Goal: Manage account settings

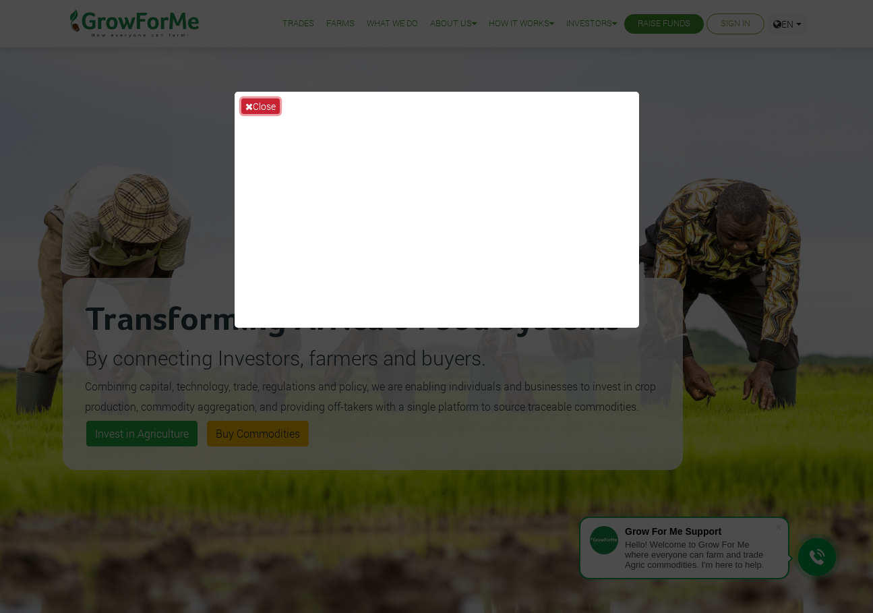
click at [242, 107] on button "Close" at bounding box center [260, 106] width 38 height 16
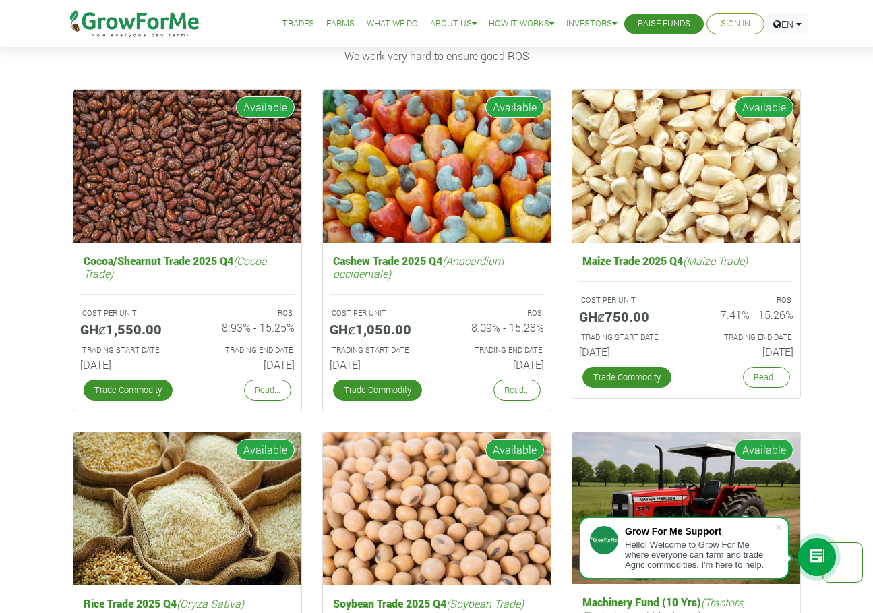
scroll to position [1955, 0]
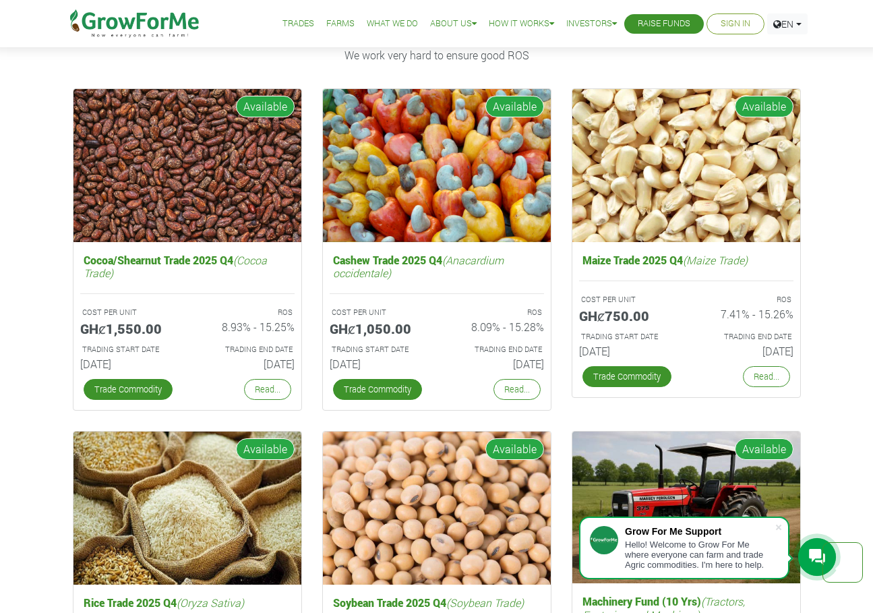
click at [726, 18] on link "Sign In" at bounding box center [735, 24] width 30 height 14
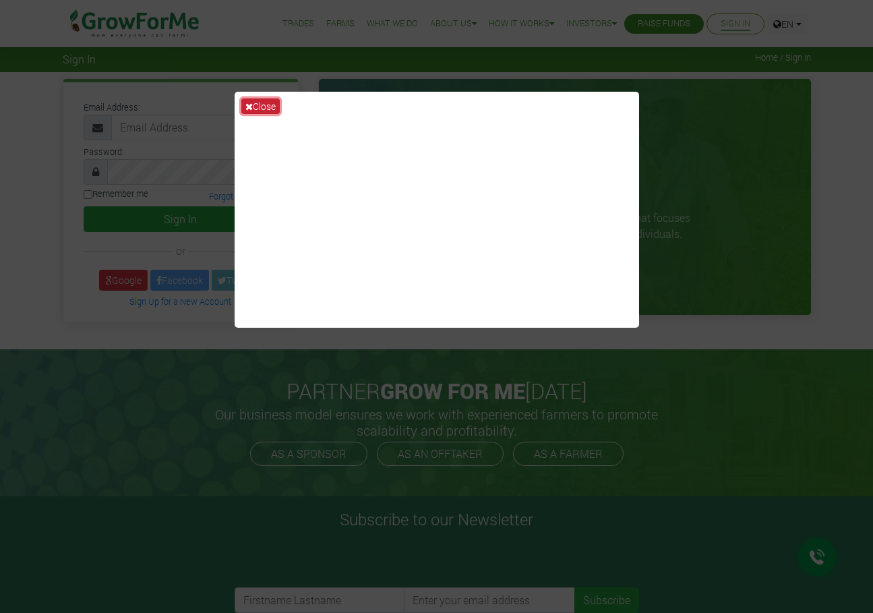
click at [258, 104] on button "Close" at bounding box center [260, 106] width 38 height 16
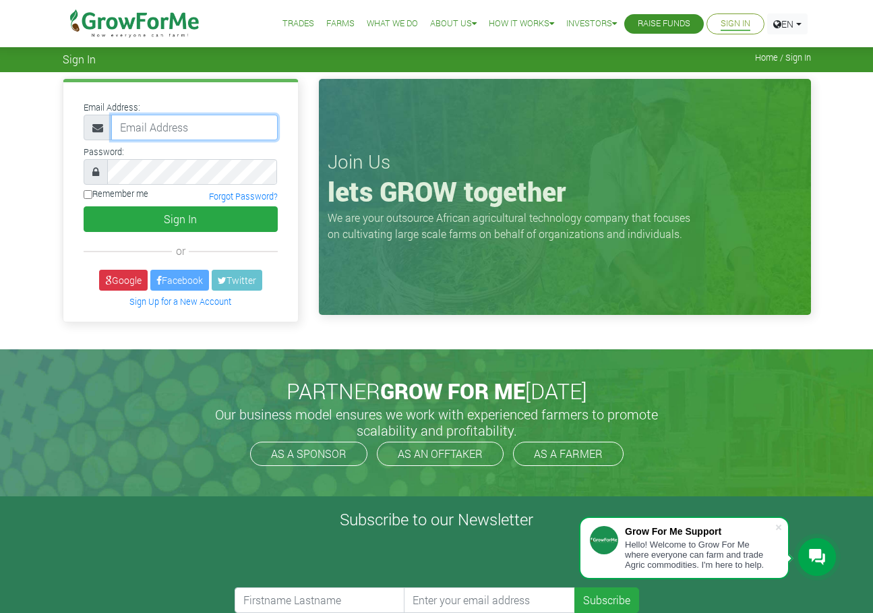
click at [172, 132] on input "email" at bounding box center [194, 128] width 166 height 26
click at [195, 135] on input "charismnt.com@gmail.com" at bounding box center [194, 128] width 166 height 26
paste input "Your Growforme account was created successfully. Login into growforme.com with …"
drag, startPoint x: 240, startPoint y: 125, endPoint x: 137, endPoint y: 126, distance: 102.4
click at [137, 126] on input "Your Growforme account was created successfully. Login into growforme.com with …" at bounding box center [194, 128] width 166 height 26
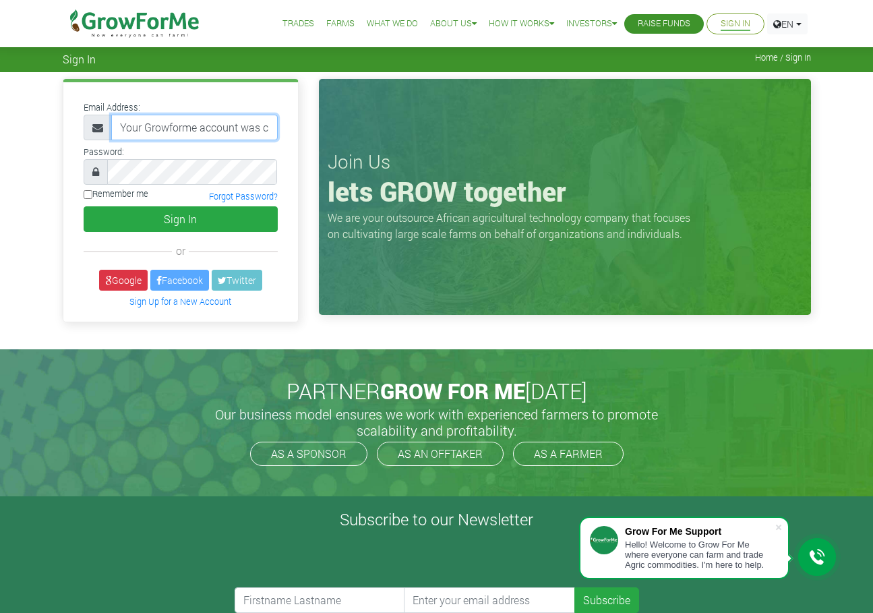
drag, startPoint x: 264, startPoint y: 129, endPoint x: 84, endPoint y: 127, distance: 180.0
click at [84, 127] on div "Your Growforme account was created successfully. Login into growforme.com with …" at bounding box center [181, 128] width 194 height 26
drag, startPoint x: 270, startPoint y: 124, endPoint x: 44, endPoint y: 117, distance: 225.2
click at [44, 117] on div "Email Address: created successfully. Login into growforme.com with username: 23…" at bounding box center [436, 210] width 873 height 276
click at [227, 130] on input "growforme.com with username: 233559914846@growforme.com and password: 5yh0x" at bounding box center [194, 128] width 166 height 26
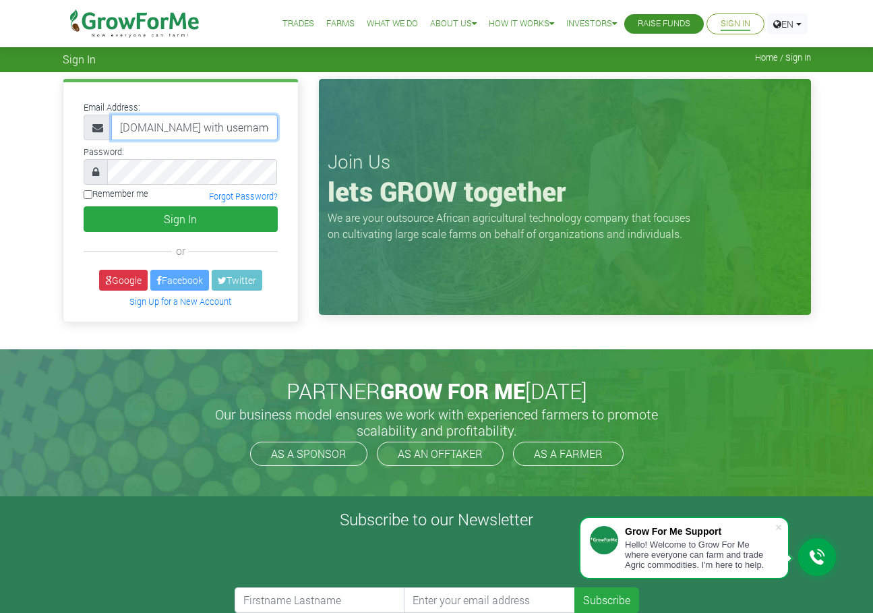
paste input "Your Growforme account was created successfully. Login into"
drag, startPoint x: 171, startPoint y: 127, endPoint x: 336, endPoint y: 130, distance: 165.1
click at [336, 130] on div "Email Address: Your Growforme account was created successfully. Login into grow…" at bounding box center [437, 203] width 768 height 249
click at [238, 134] on input "Your Growforme account was created successfully. Login into growforme.com with …" at bounding box center [194, 128] width 166 height 26
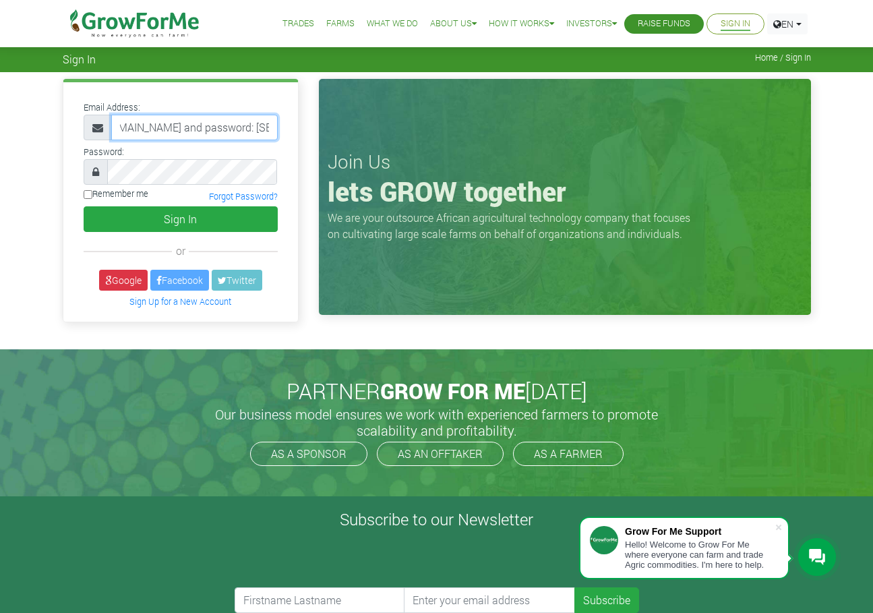
drag, startPoint x: 241, startPoint y: 129, endPoint x: 270, endPoint y: 131, distance: 29.7
click at [270, 131] on input "Your Growforme account was created successfully. Login into growforme.com with …" at bounding box center [194, 128] width 166 height 26
click at [218, 125] on input "Your Growforme account was created successfully. Login into growforme.com with …" at bounding box center [194, 128] width 166 height 26
paste input "5yh0x"
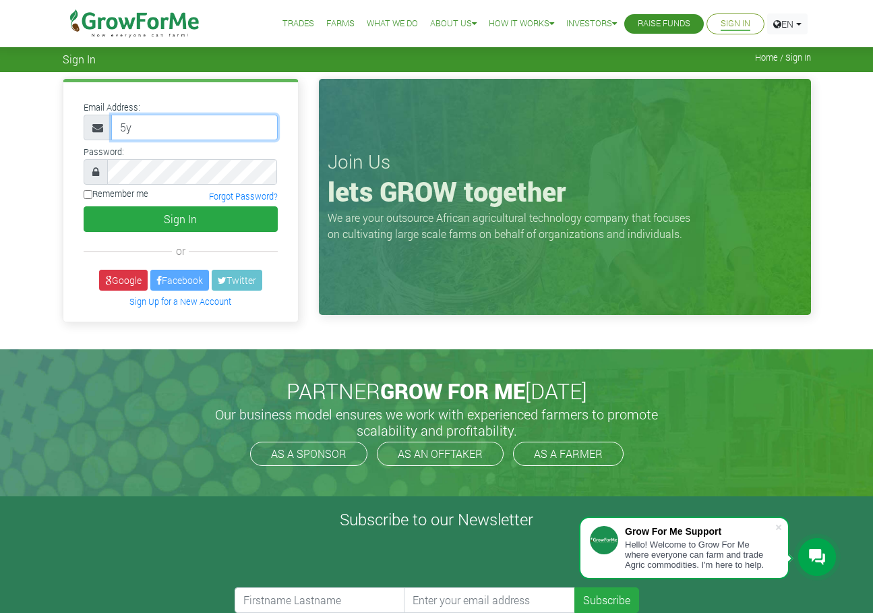
type input "5"
paste input "Your Growforme account was created successfully. Login into growforme.com with …"
drag, startPoint x: 169, startPoint y: 122, endPoint x: 288, endPoint y: 128, distance: 119.4
click at [288, 128] on div "Email Address: Your Growforme account was created successfully. Login into grow…" at bounding box center [180, 201] width 235 height 239
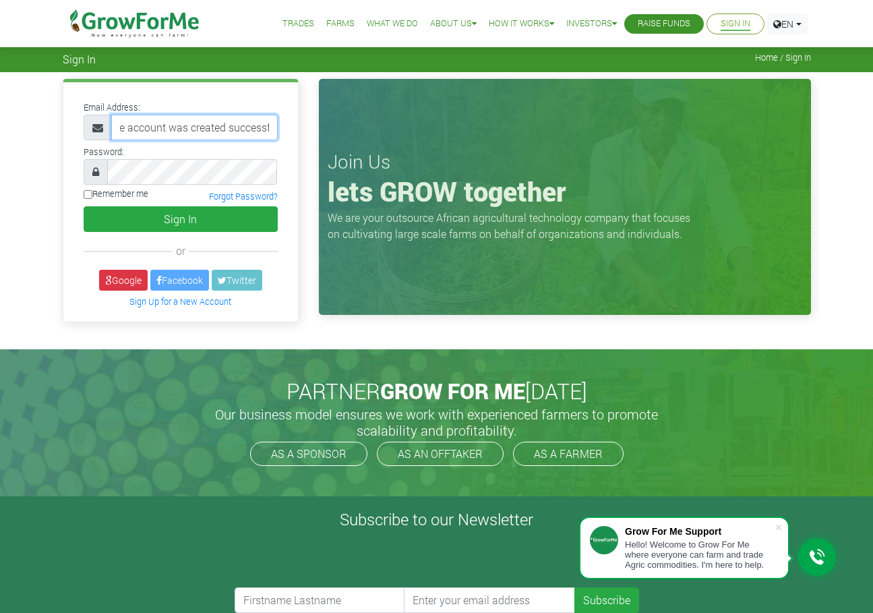
scroll to position [0, 0]
drag, startPoint x: 127, startPoint y: 126, endPoint x: 116, endPoint y: 123, distance: 11.1
click at [116, 123] on input "Your Growforme account was created successfully. Login into growforme.com with …" at bounding box center [194, 128] width 166 height 26
click at [130, 125] on input "Your Growforme account was created successfully. Login into growforme.com with …" at bounding box center [194, 128] width 166 height 26
drag, startPoint x: 264, startPoint y: 127, endPoint x: 58, endPoint y: 126, distance: 205.6
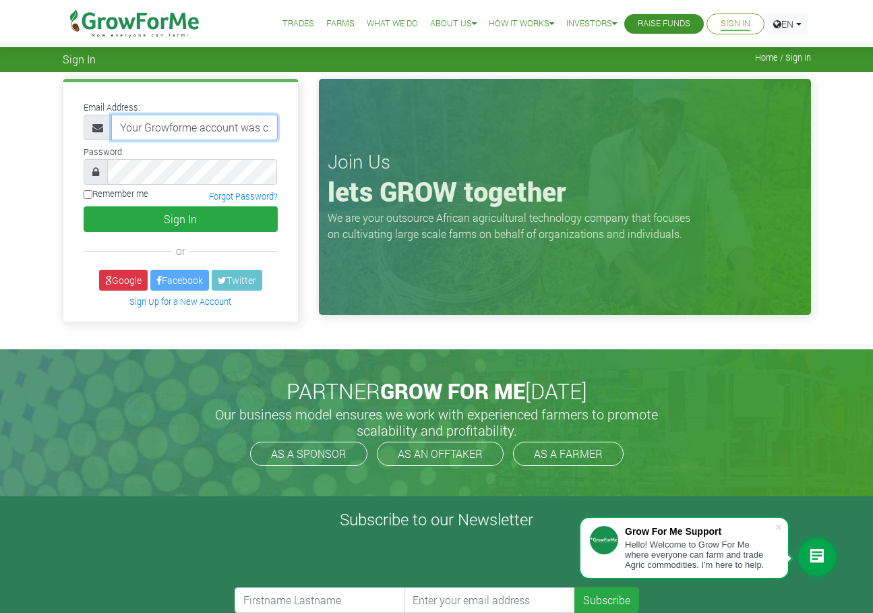
click at [58, 126] on div "Email Address: Your Growforme account was created successfully. Login into grow…" at bounding box center [181, 203] width 256 height 249
drag, startPoint x: 268, startPoint y: 124, endPoint x: 98, endPoint y: 120, distance: 169.2
click at [98, 120] on div "created successfully. Login into growforme.com with username: 233559914846@grow…" at bounding box center [181, 128] width 194 height 26
drag, startPoint x: 232, startPoint y: 127, endPoint x: 101, endPoint y: 123, distance: 130.8
click at [101, 123] on div "growforme.com with username: 233559914846@growforme.com" at bounding box center [181, 128] width 194 height 26
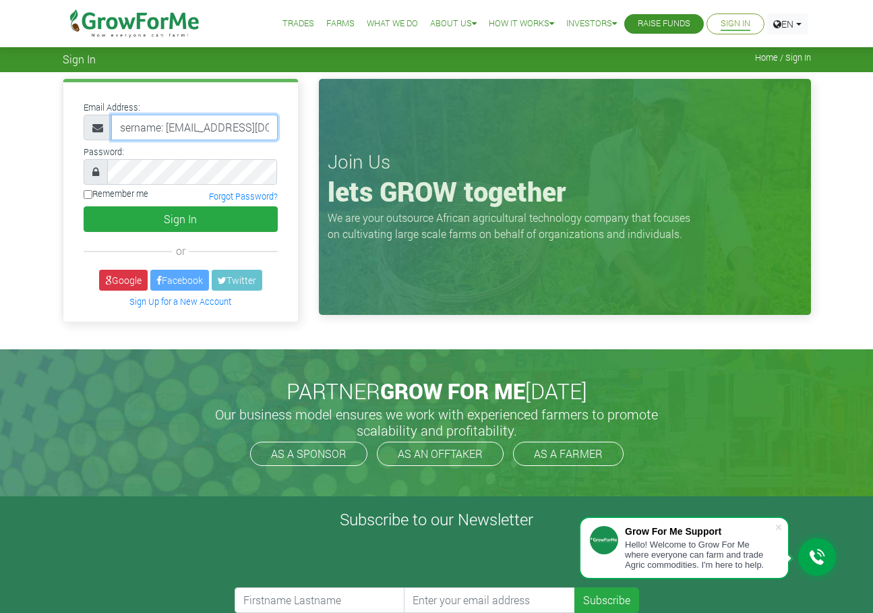
drag, startPoint x: 165, startPoint y: 122, endPoint x: 108, endPoint y: 115, distance: 57.7
click at [108, 115] on div "sername: 233559914846@growforme.com" at bounding box center [181, 128] width 194 height 26
type input "233559914846@growforme.com"
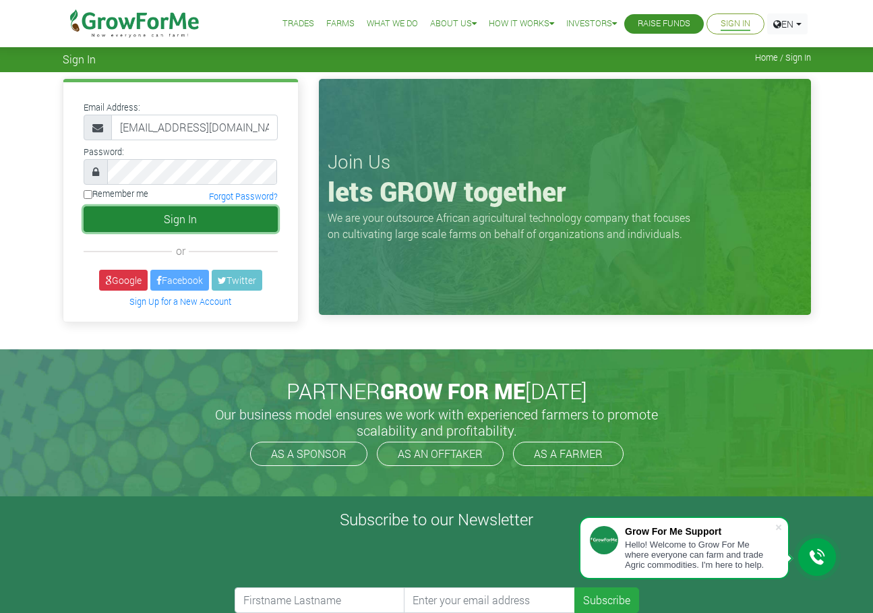
click at [133, 219] on button "Sign In" at bounding box center [181, 219] width 194 height 26
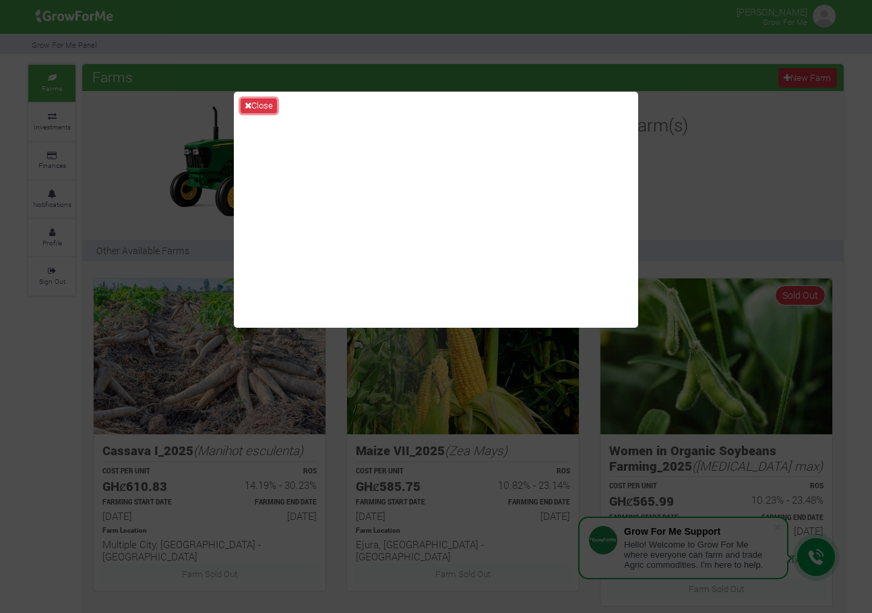
click at [250, 106] on button "Close" at bounding box center [259, 105] width 36 height 15
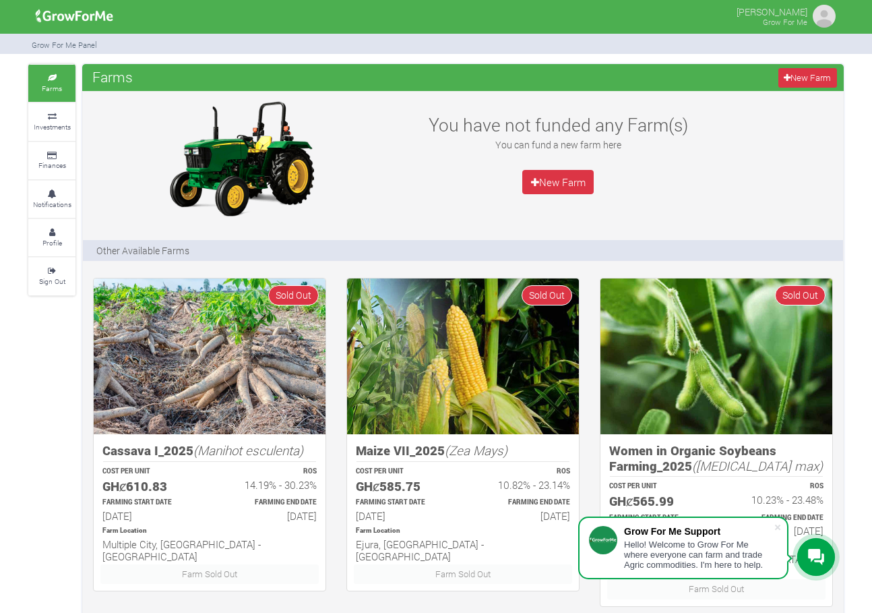
click at [824, 15] on img at bounding box center [824, 16] width 27 height 27
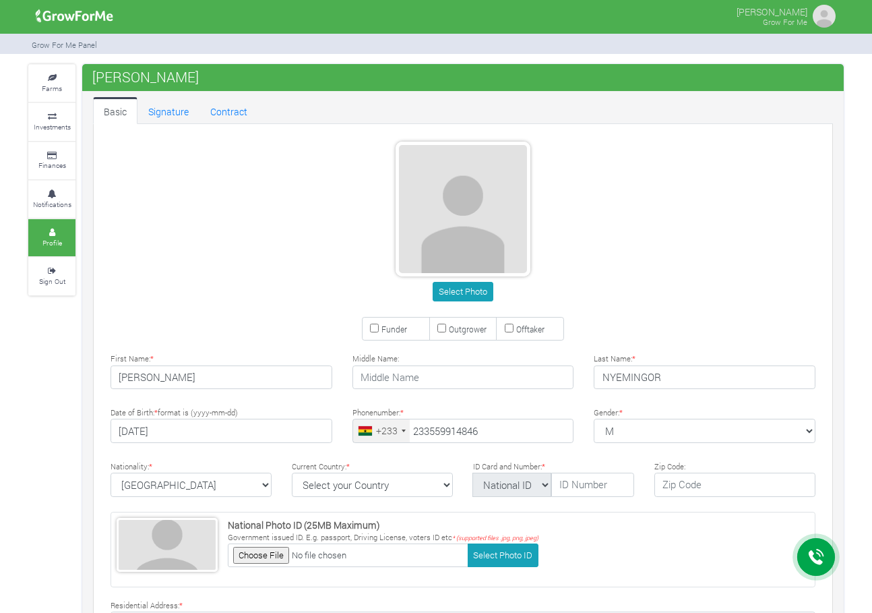
type input "55 991 4846"
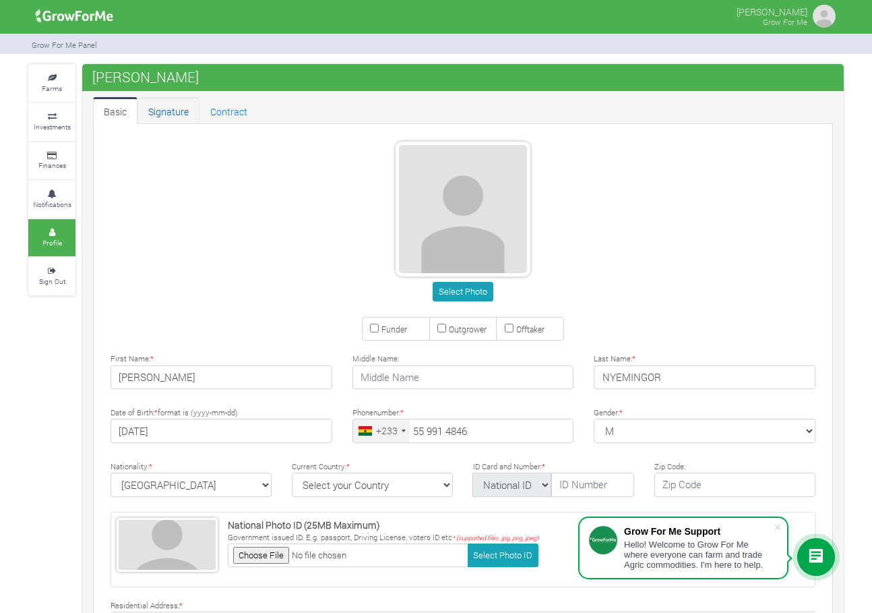
click at [173, 123] on link "Signature" at bounding box center [168, 110] width 62 height 27
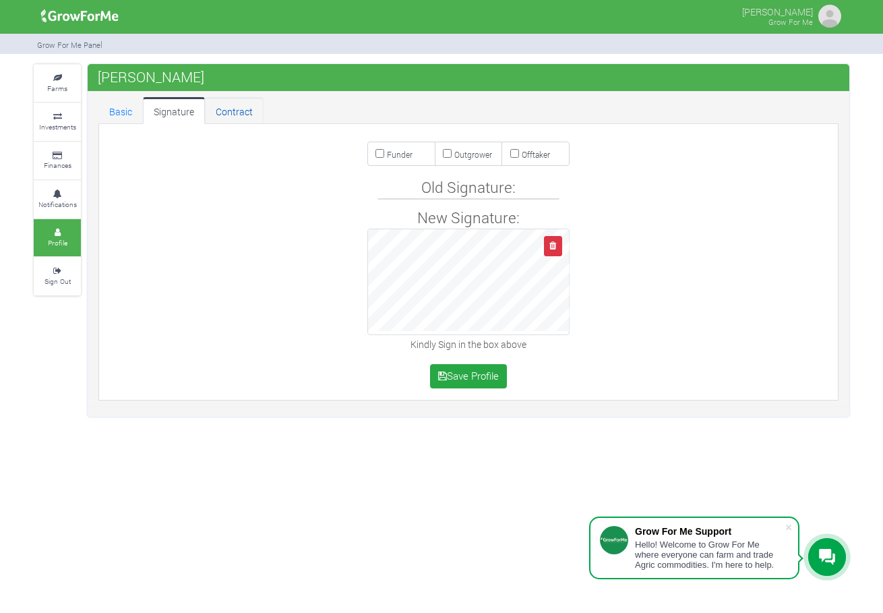
click at [225, 113] on link "Contract" at bounding box center [234, 110] width 59 height 27
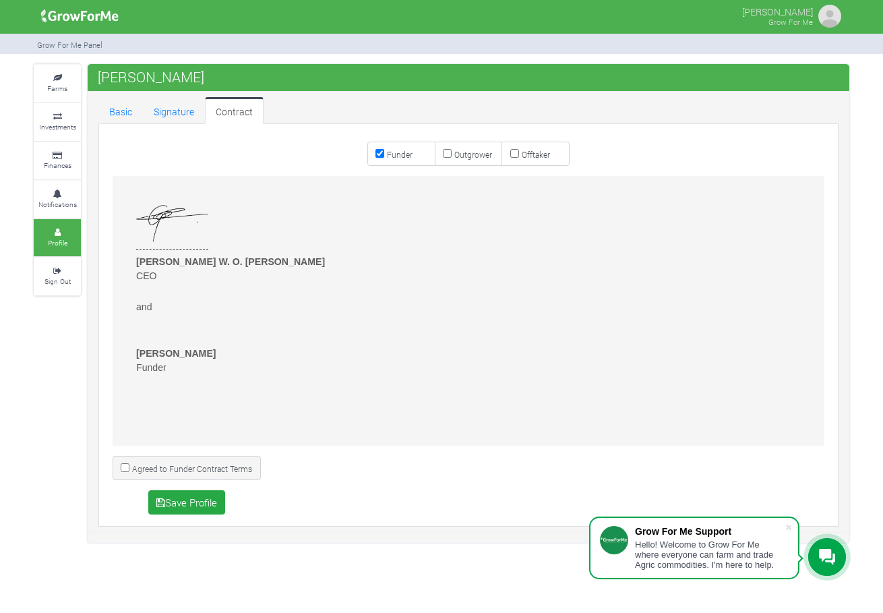
scroll to position [3370, 0]
click at [71, 202] on small "Notifications" at bounding box center [57, 203] width 38 height 9
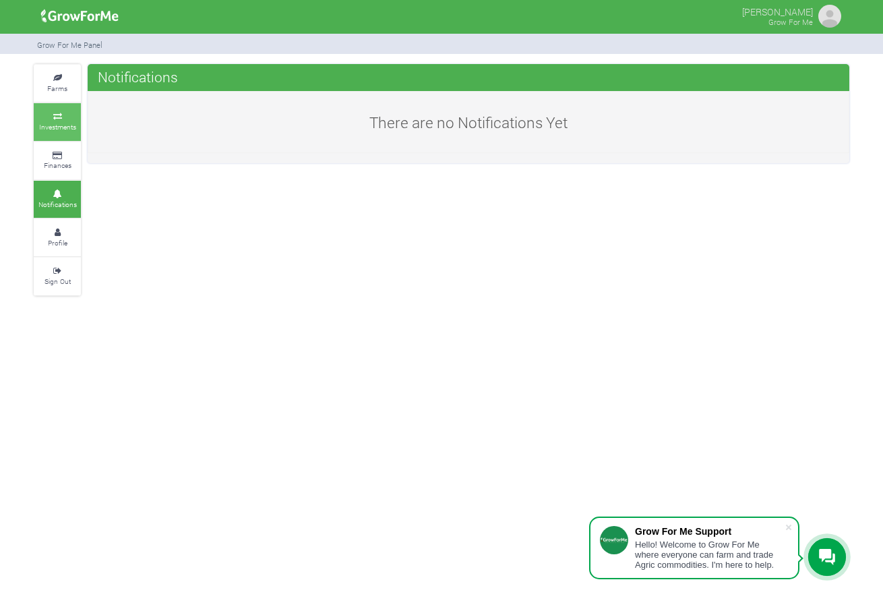
click at [61, 125] on small "Investments" at bounding box center [57, 126] width 37 height 9
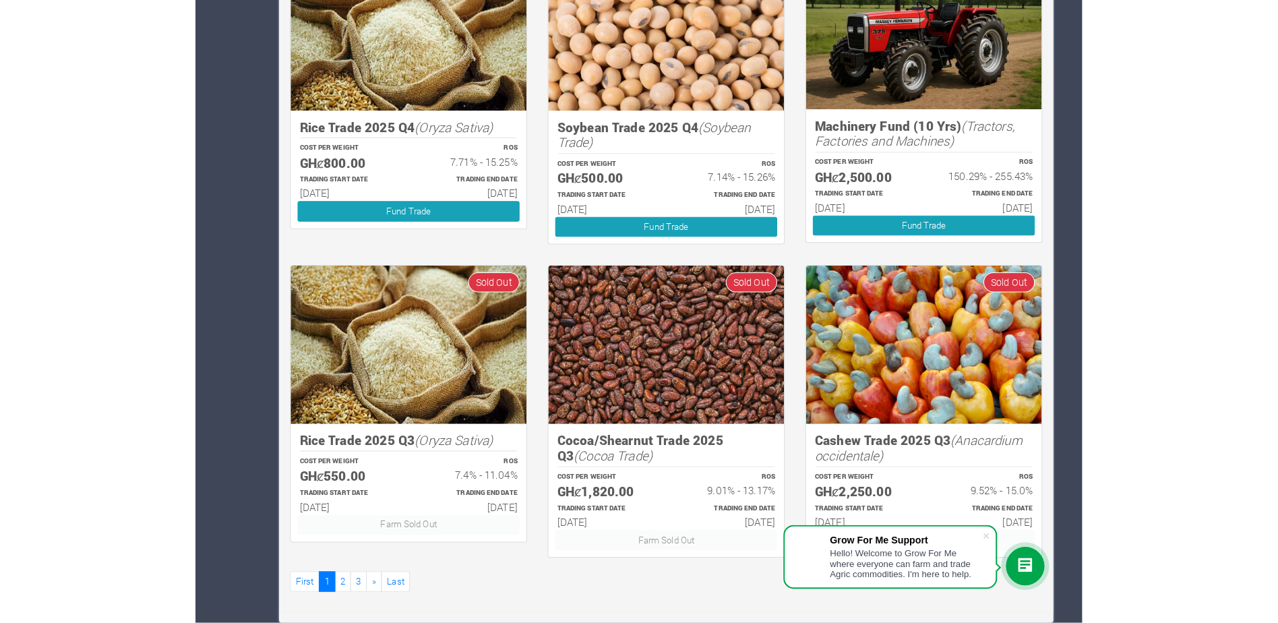
scroll to position [623, 0]
